Goal: Communication & Community: Answer question/provide support

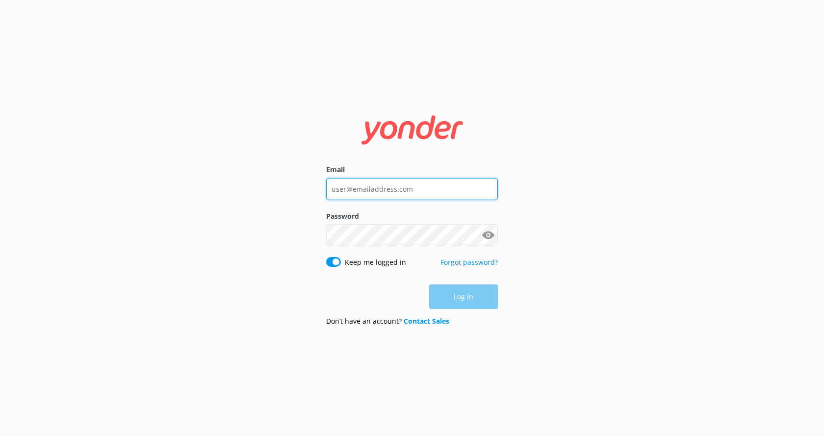
type input "stay@waitomopark.co.nz"
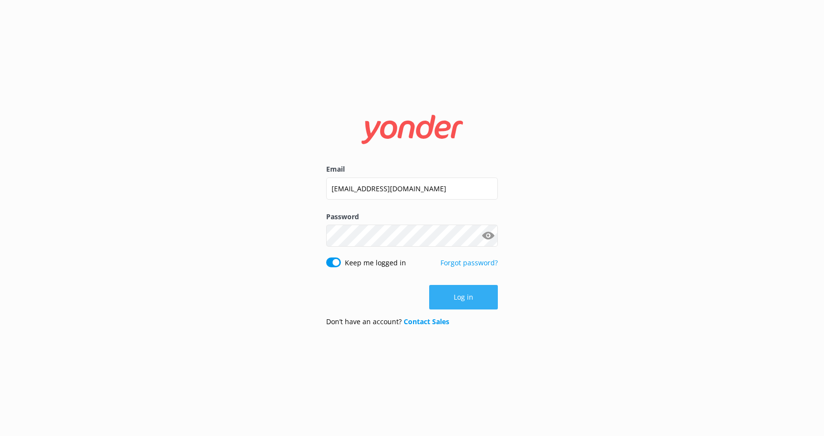
click at [464, 289] on button "Log in" at bounding box center [463, 297] width 69 height 25
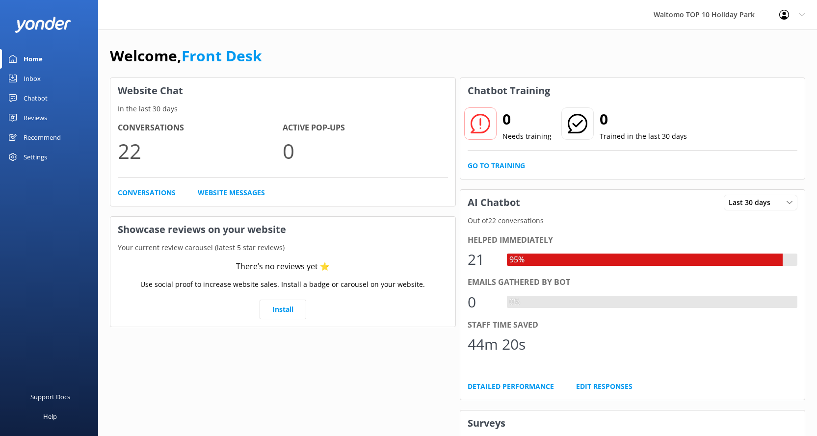
click at [37, 73] on div "Inbox" at bounding box center [32, 79] width 17 height 20
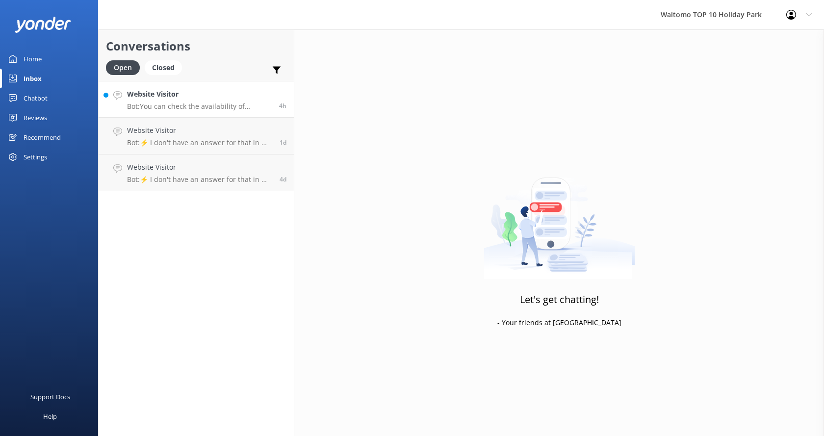
click at [185, 95] on h4 "Website Visitor" at bounding box center [199, 94] width 145 height 11
